Goal: Information Seeking & Learning: Learn about a topic

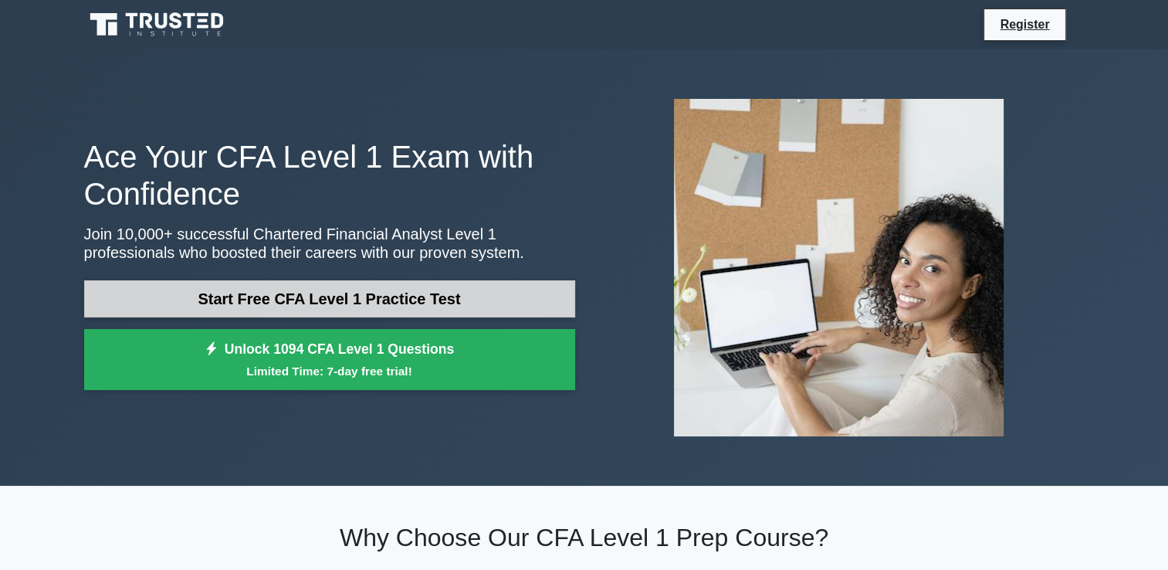
click at [398, 305] on link "Start Free CFA Level 1 Practice Test" at bounding box center [329, 298] width 491 height 37
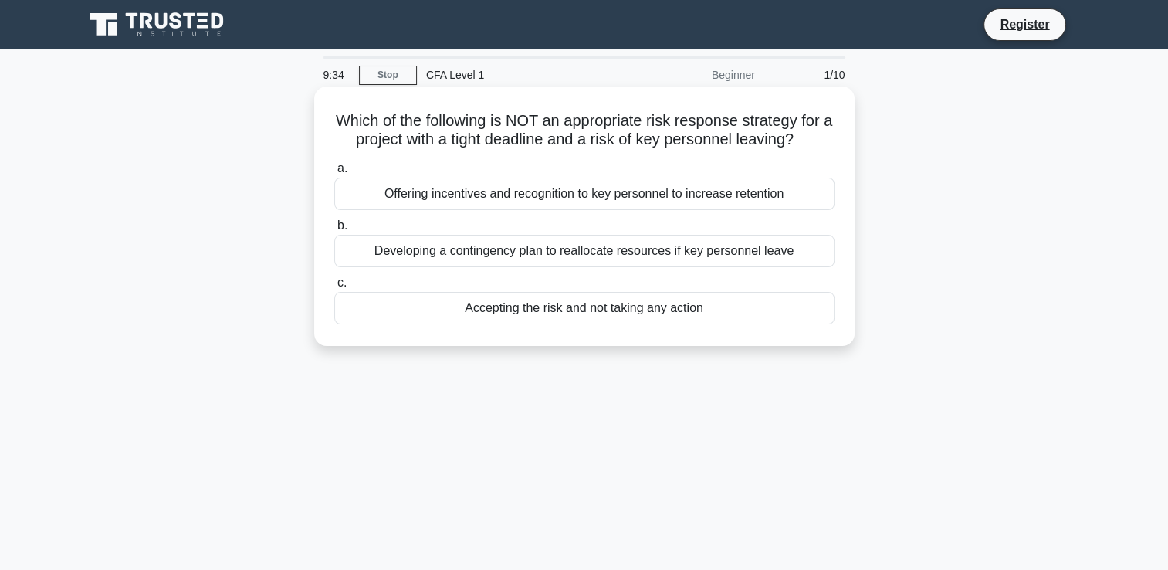
click at [540, 313] on div "Accepting the risk and not taking any action" at bounding box center [584, 308] width 500 height 32
click at [334, 288] on input "c. Accepting the risk and not taking any action" at bounding box center [334, 283] width 0 height 10
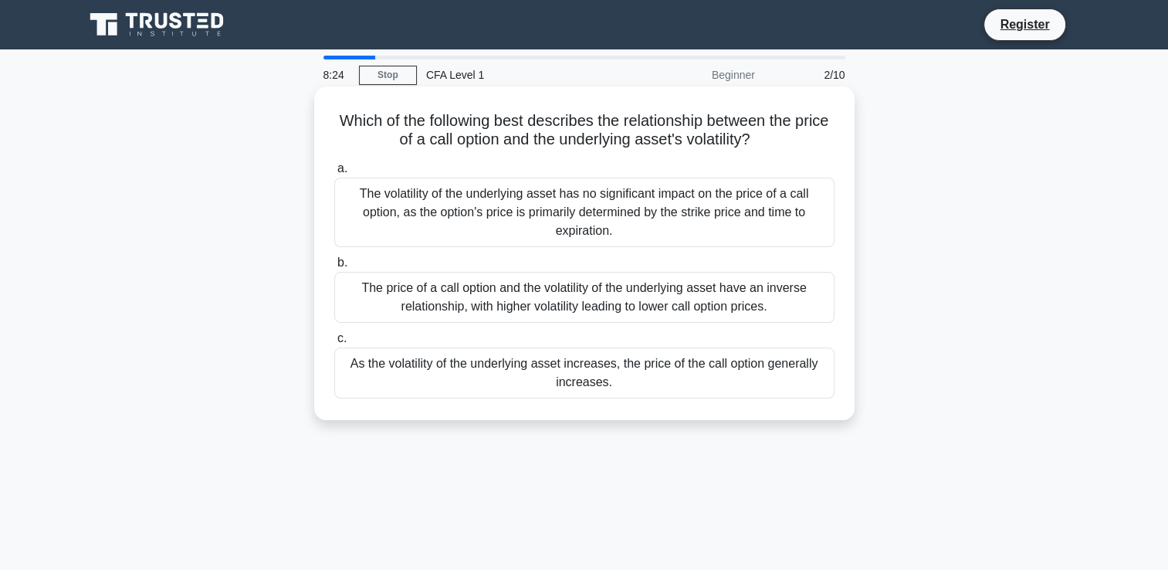
click at [754, 380] on div "As the volatility of the underlying asset increases, the price of the call opti…" at bounding box center [584, 372] width 500 height 51
click at [334, 344] on input "c. As the volatility of the underlying asset increases, the price of the call o…" at bounding box center [334, 339] width 0 height 10
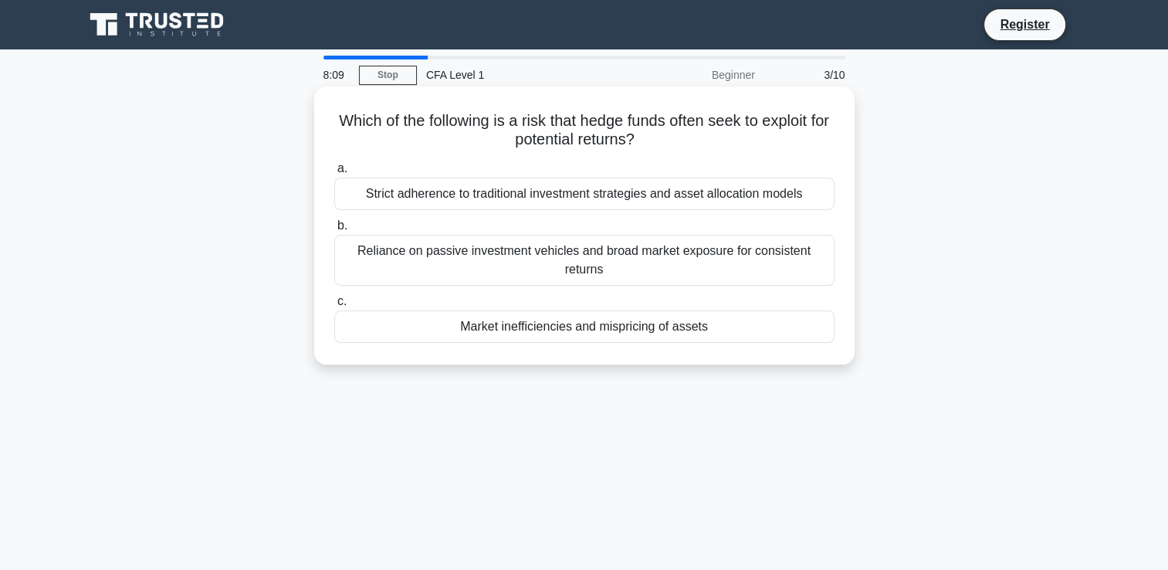
click at [649, 335] on div "Market inefficiencies and mispricing of assets" at bounding box center [584, 326] width 500 height 32
click at [334, 307] on input "c. Market inefficiencies and mispricing of assets" at bounding box center [334, 301] width 0 height 10
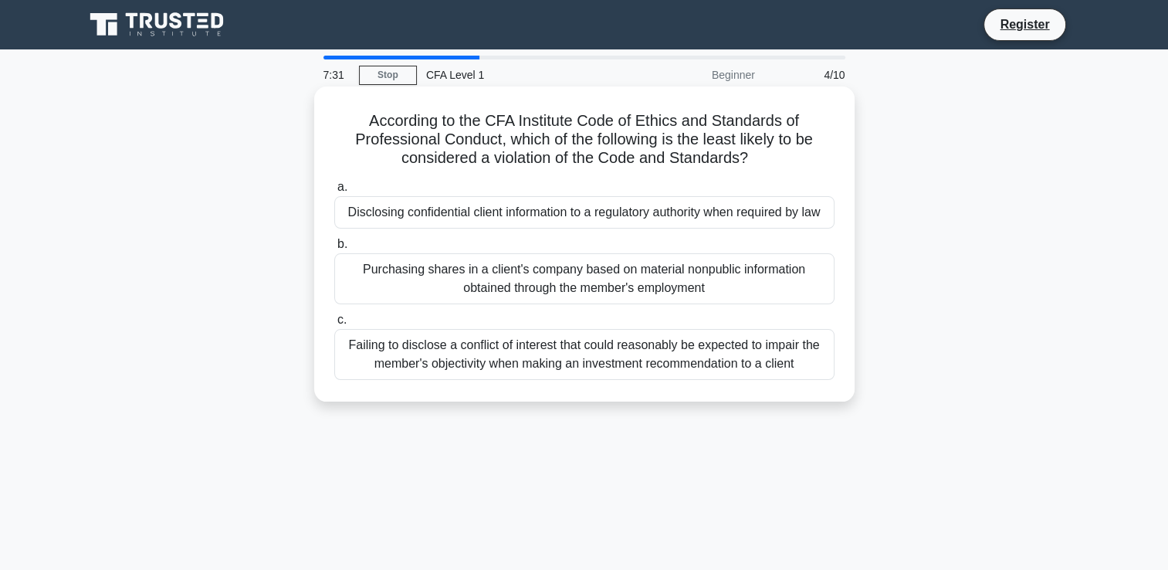
click at [686, 212] on div "Disclosing confidential client information to a regulatory authority when requi…" at bounding box center [584, 212] width 500 height 32
click at [334, 192] on input "a. Disclosing confidential client information to a regulatory authority when re…" at bounding box center [334, 187] width 0 height 10
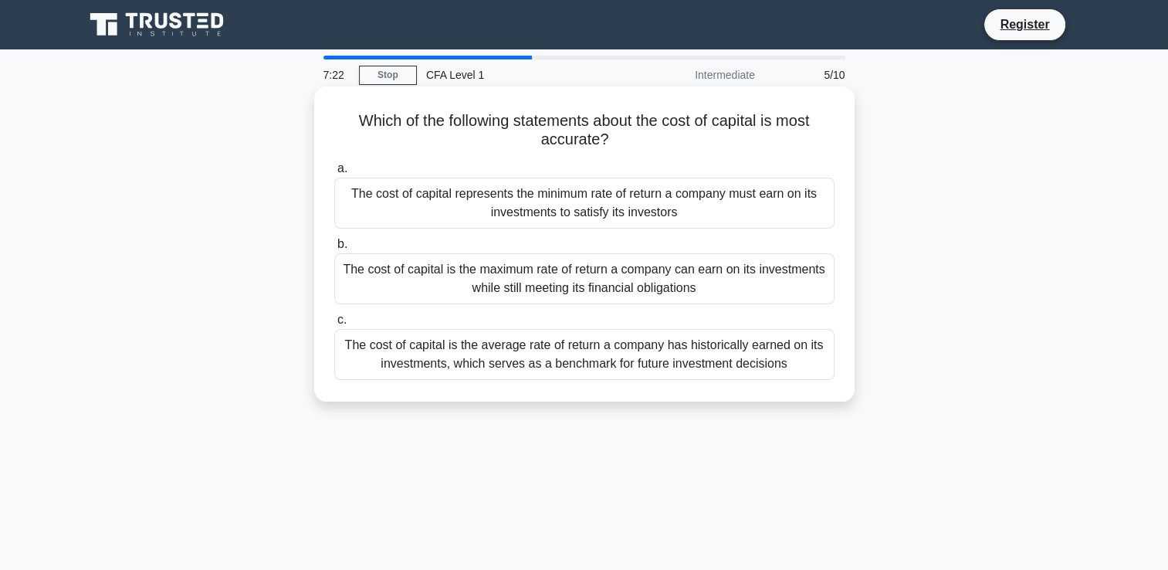
click at [700, 207] on div "The cost of capital represents the minimum rate of return a company must earn o…" at bounding box center [584, 203] width 500 height 51
click at [334, 174] on input "a. The cost of capital represents the minimum rate of return a company must ear…" at bounding box center [334, 169] width 0 height 10
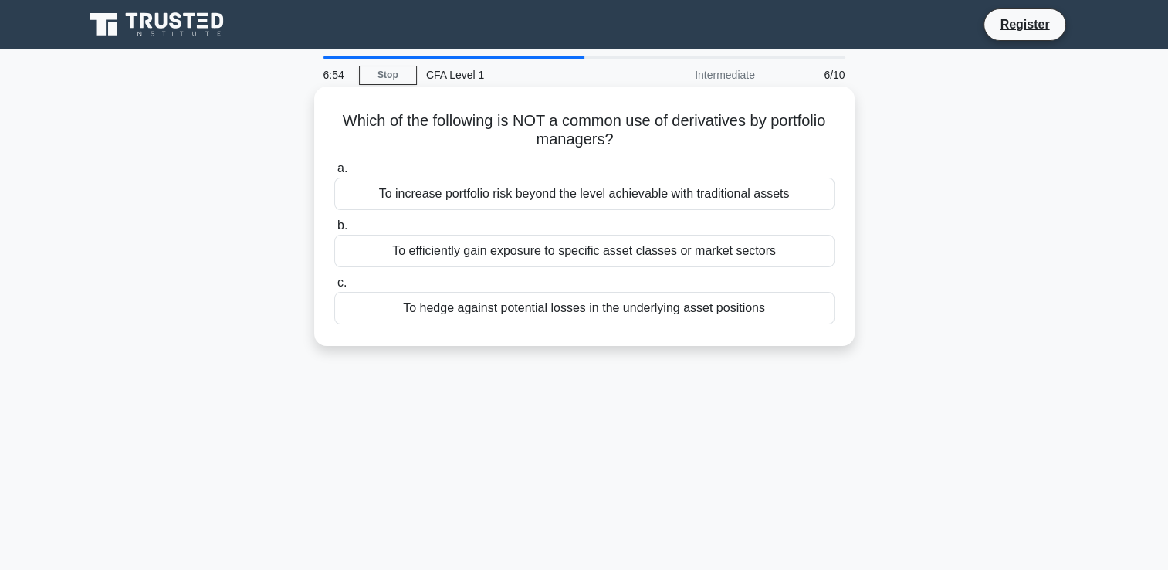
click at [592, 191] on div "To increase portfolio risk beyond the level achievable with traditional assets" at bounding box center [584, 194] width 500 height 32
click at [334, 174] on input "a. To increase portfolio risk beyond the level achievable with traditional asse…" at bounding box center [334, 169] width 0 height 10
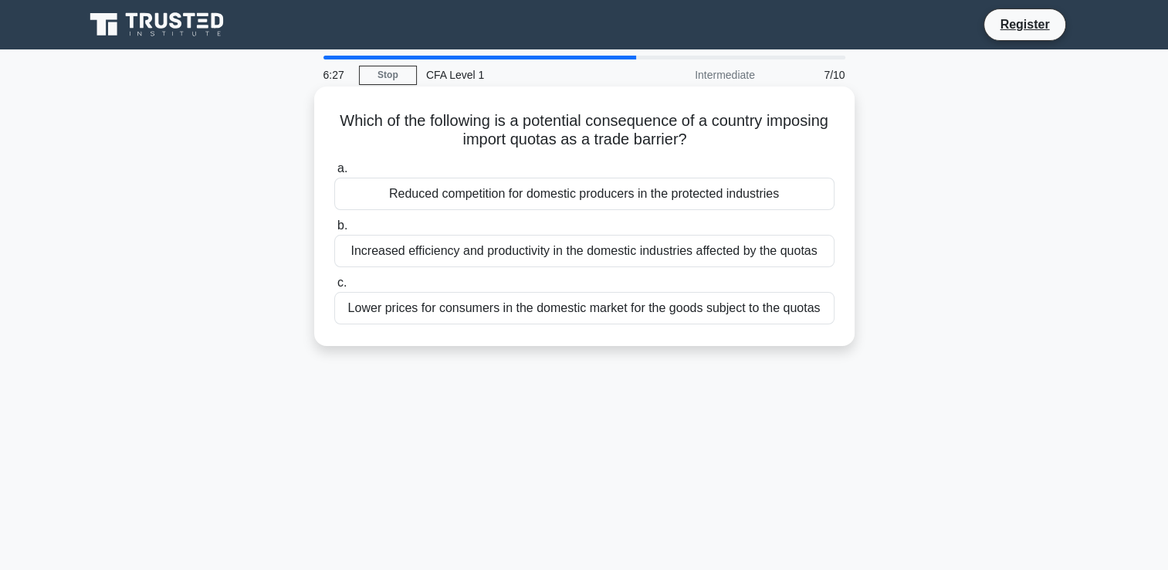
click at [764, 196] on div "Reduced competition for domestic producers in the protected industries" at bounding box center [584, 194] width 500 height 32
click at [334, 174] on input "a. Reduced competition for domestic producers in the protected industries" at bounding box center [334, 169] width 0 height 10
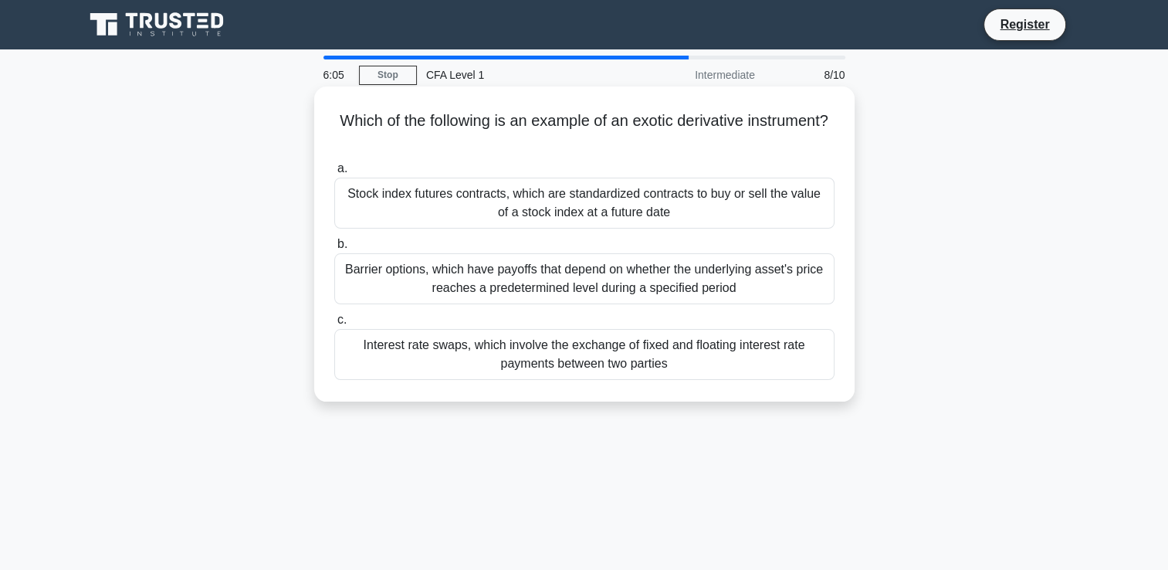
click at [787, 278] on div "Barrier options, which have payoffs that depend on whether the underlying asset…" at bounding box center [584, 278] width 500 height 51
click at [334, 249] on input "b. Barrier options, which have payoffs that depend on whether the underlying as…" at bounding box center [334, 244] width 0 height 10
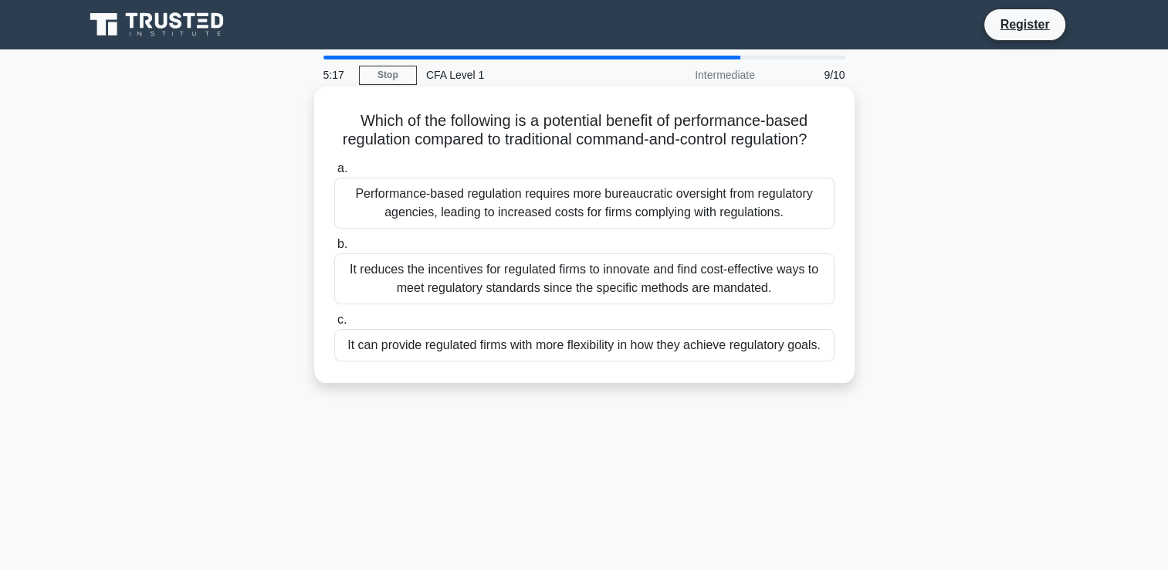
click at [793, 361] on div "It can provide regulated firms with more flexibility in how they achieve regula…" at bounding box center [584, 345] width 500 height 32
click at [334, 325] on input "c. It can provide regulated firms with more flexibility in how they achieve reg…" at bounding box center [334, 320] width 0 height 10
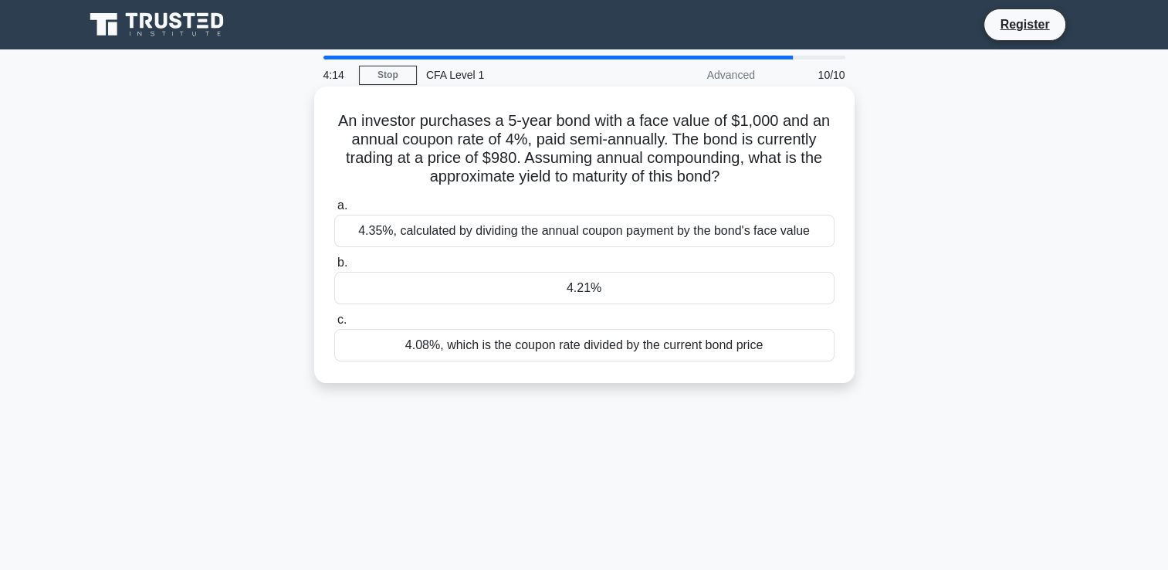
click at [571, 290] on div "4.21%" at bounding box center [584, 288] width 500 height 32
click at [334, 268] on input "b. 4.21%" at bounding box center [334, 263] width 0 height 10
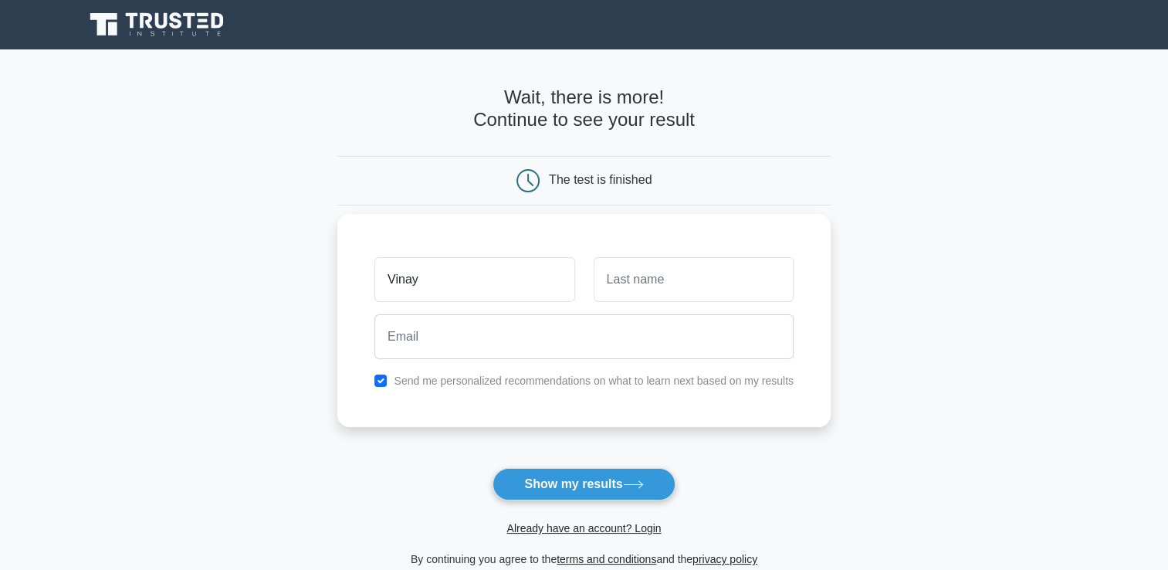
type input "Vinay"
click at [633, 283] on input "text" at bounding box center [694, 279] width 200 height 45
type input "Ramachandran"
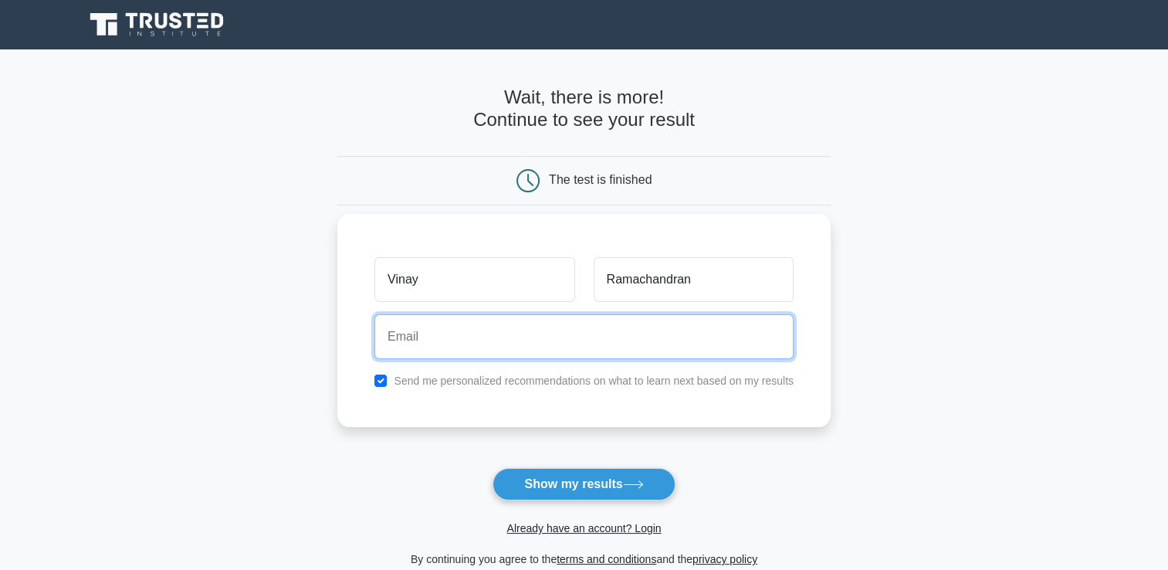
click at [550, 338] on input "email" at bounding box center [583, 336] width 419 height 45
type input "vinram619@gmail.com"
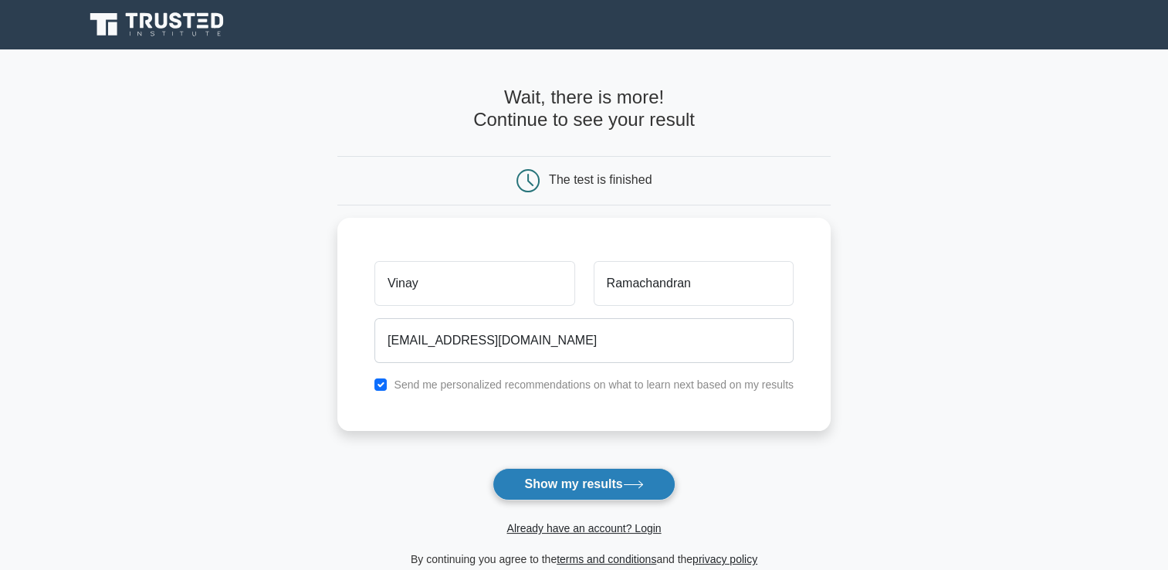
click at [586, 483] on button "Show my results" at bounding box center [584, 484] width 182 height 32
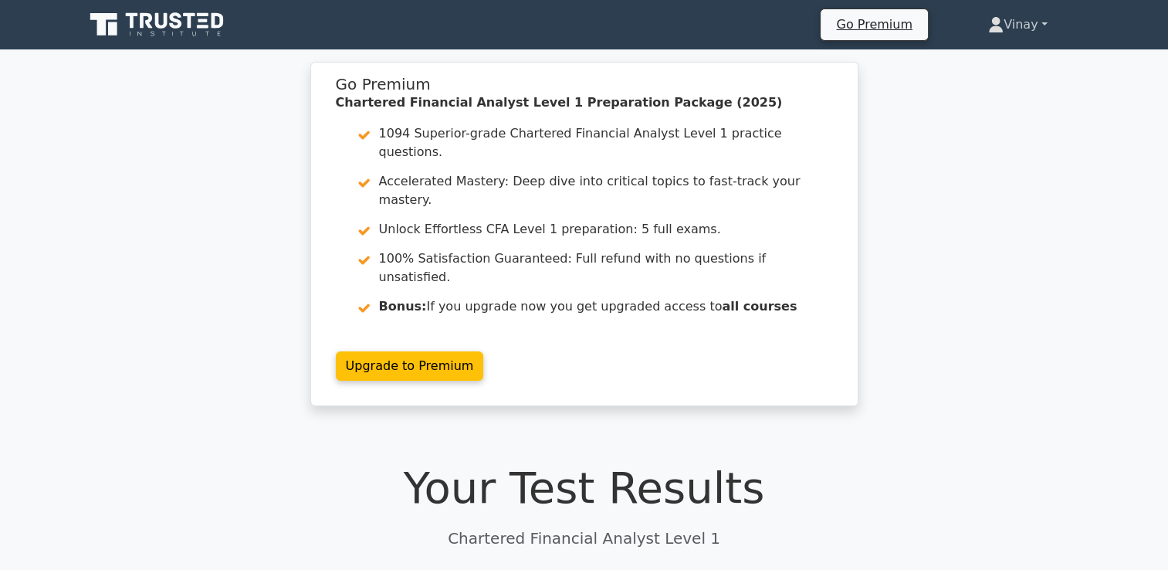
click at [1038, 27] on link "Vinay" at bounding box center [1018, 24] width 134 height 31
click at [1015, 65] on link "Profile" at bounding box center [1013, 61] width 122 height 25
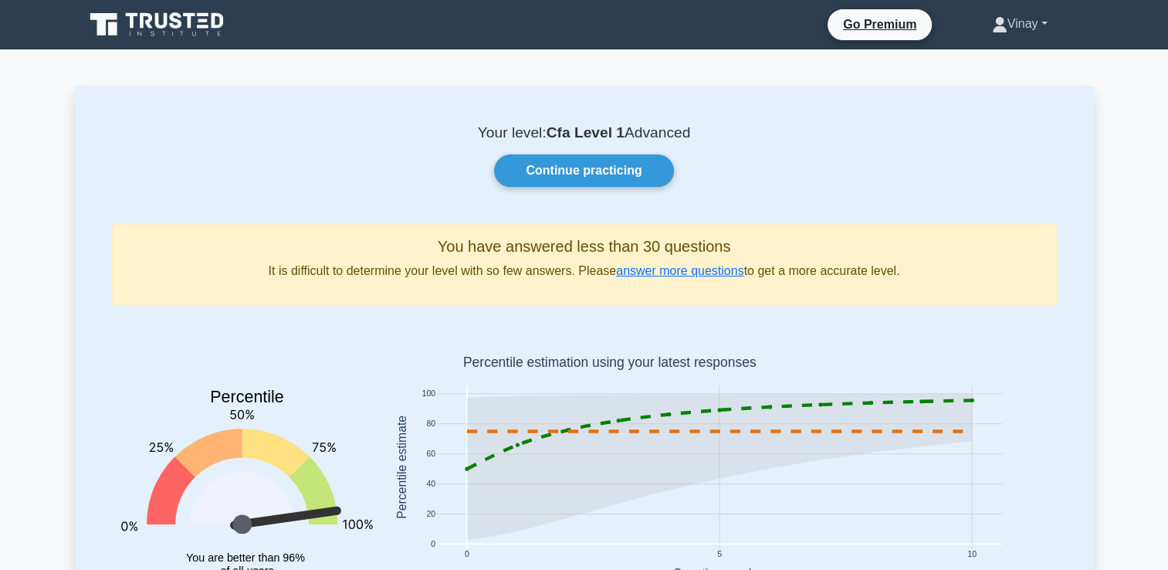
click at [1021, 26] on link "Vinay" at bounding box center [1020, 23] width 130 height 31
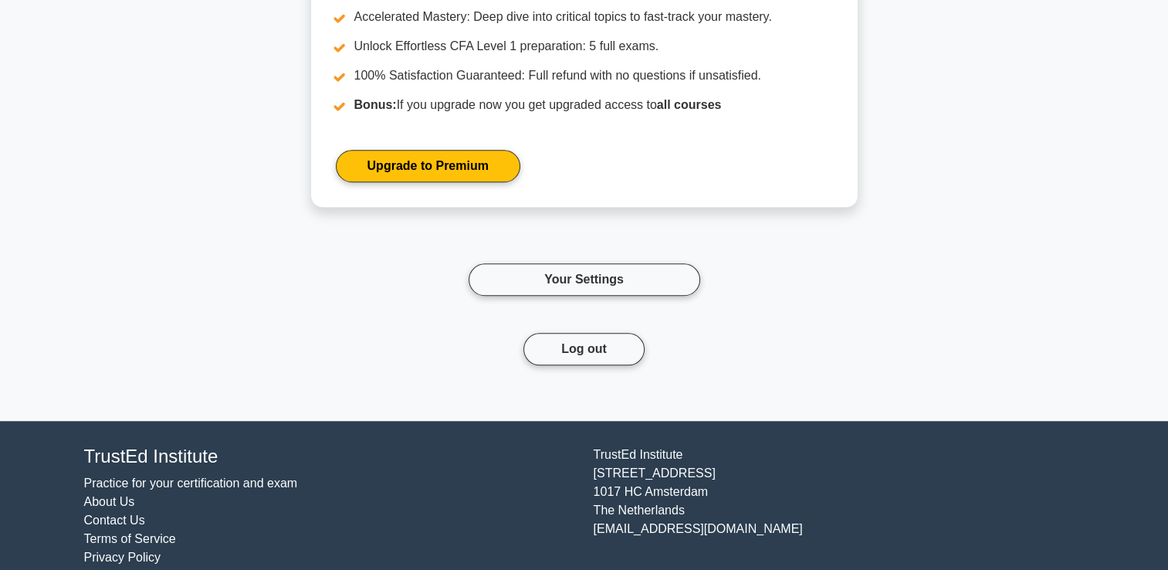
scroll to position [1334, 0]
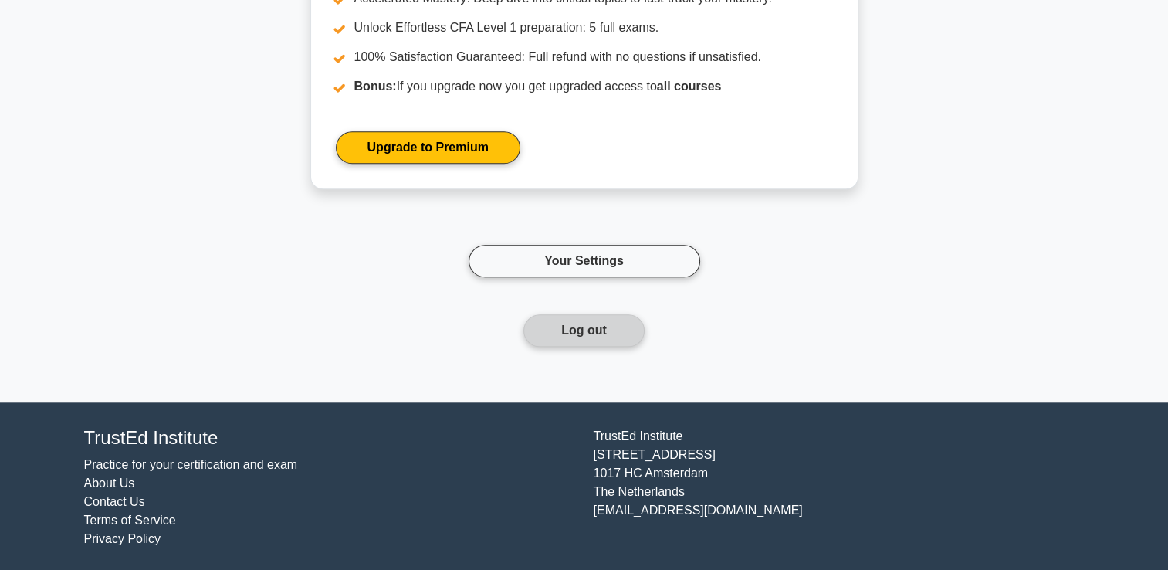
click at [605, 336] on button "Log out" at bounding box center [583, 330] width 121 height 32
